Goal: Task Accomplishment & Management: Manage account settings

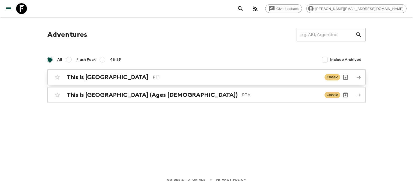
click at [153, 80] on p "PT1" at bounding box center [236, 77] width 167 height 6
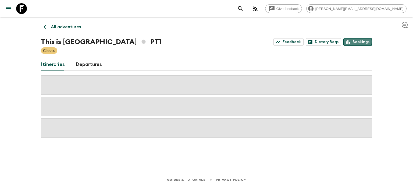
click at [350, 42] on icon at bounding box center [347, 42] width 5 height 5
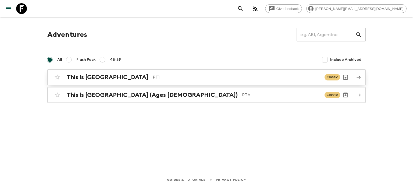
click at [255, 76] on p "PT1" at bounding box center [236, 77] width 167 height 6
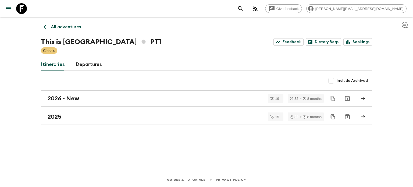
click at [83, 62] on link "Departures" at bounding box center [89, 64] width 26 height 13
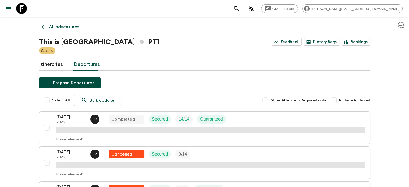
click at [55, 66] on link "Itineraries" at bounding box center [51, 64] width 24 height 13
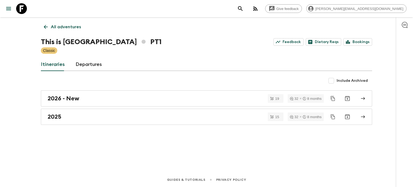
click at [44, 22] on link "All adventures" at bounding box center [62, 26] width 43 height 11
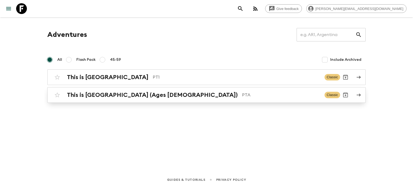
click at [110, 91] on h2 "This is [GEOGRAPHIC_DATA] (Ages [DEMOGRAPHIC_DATA])" at bounding box center [152, 94] width 171 height 7
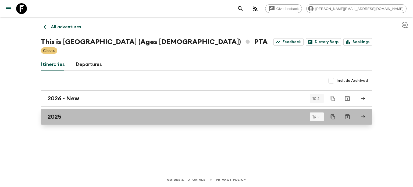
click at [89, 115] on div "2025" at bounding box center [201, 116] width 307 height 7
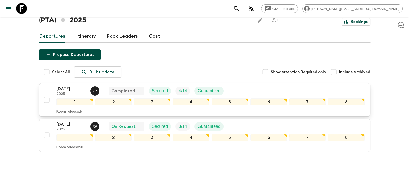
scroll to position [35, 0]
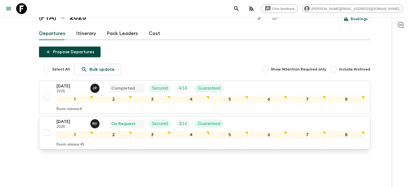
click at [254, 118] on div "[DATE] 2025 R V On Request Secured 3 / 14 Guaranteed" at bounding box center [210, 123] width 308 height 11
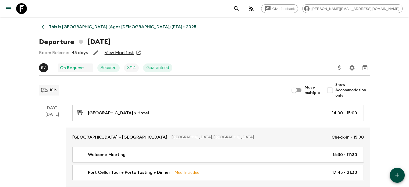
click at [126, 52] on link "View Manifest" at bounding box center [119, 52] width 29 height 5
